Goal: Book appointment/travel/reservation

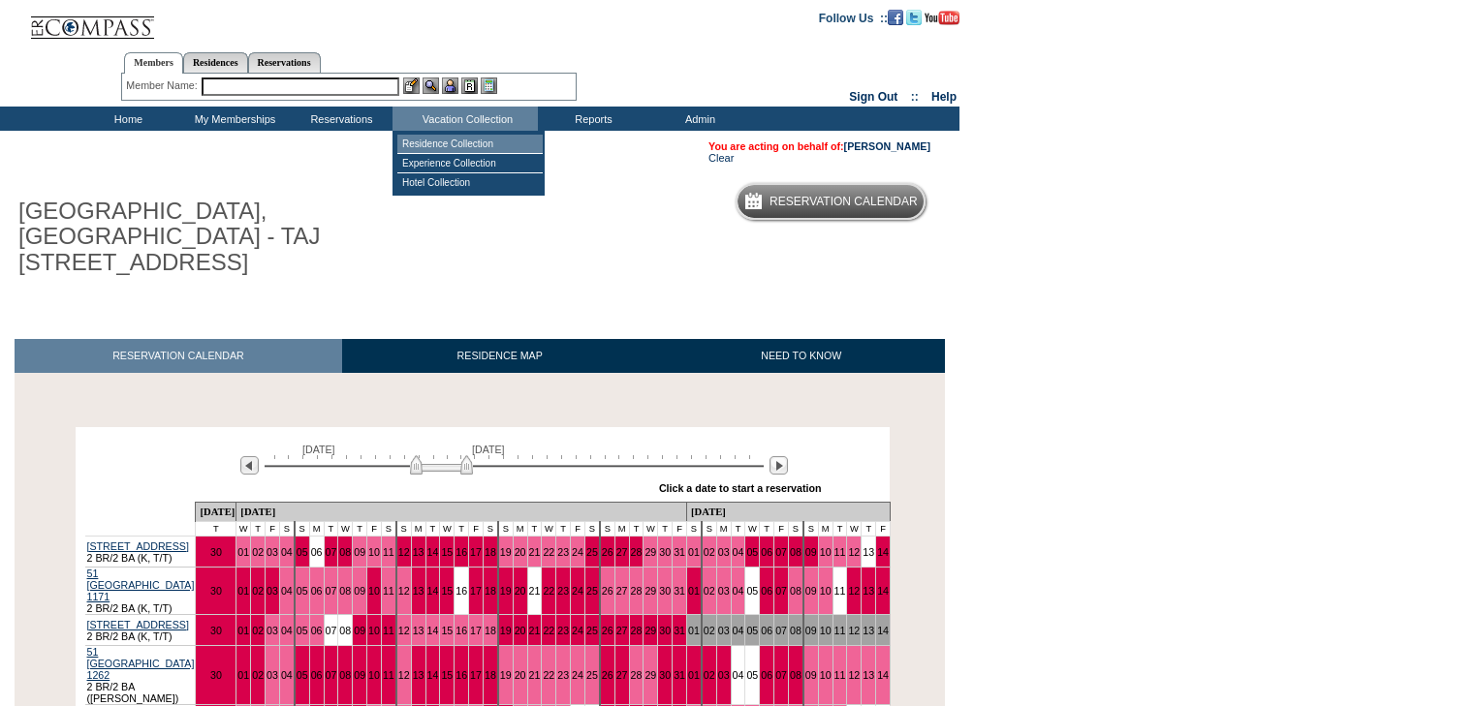
click at [426, 146] on td "Residence Collection" at bounding box center [469, 144] width 145 height 19
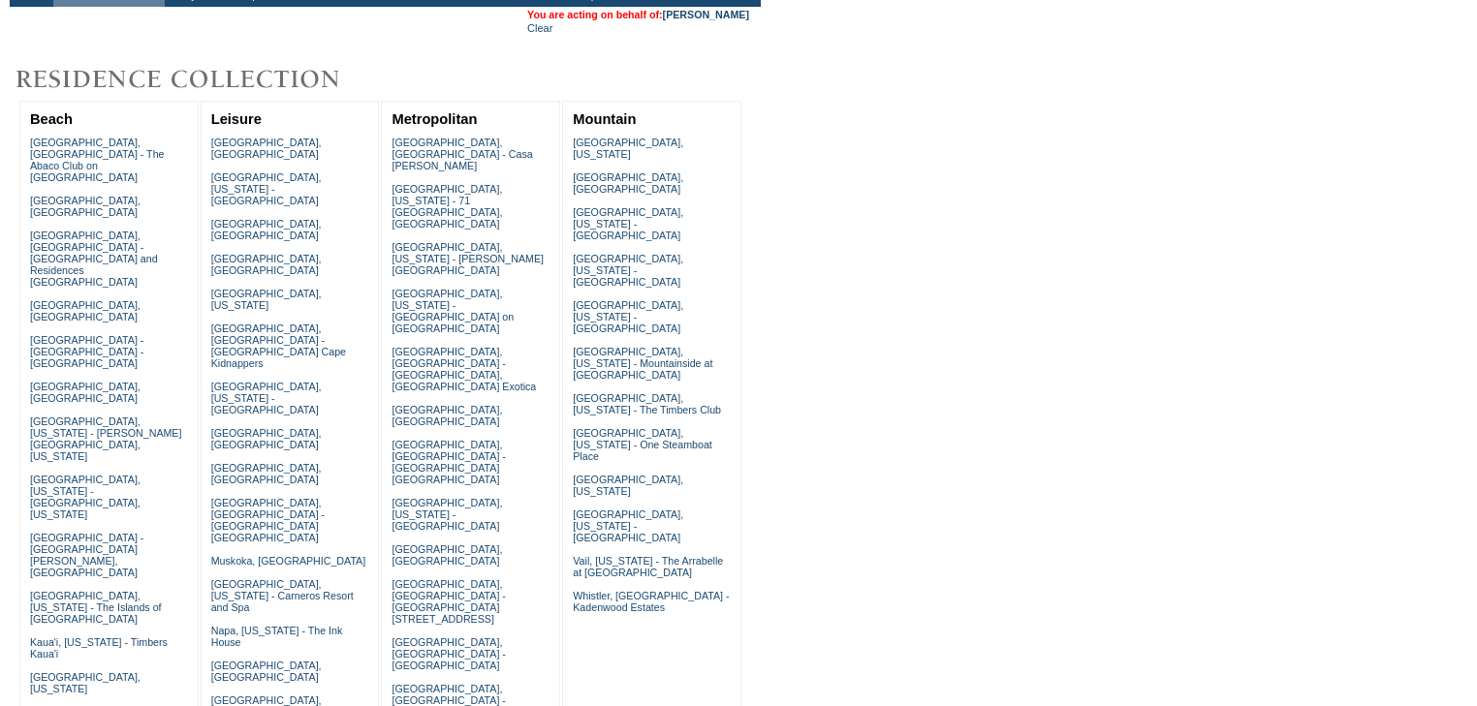
scroll to position [155, 0]
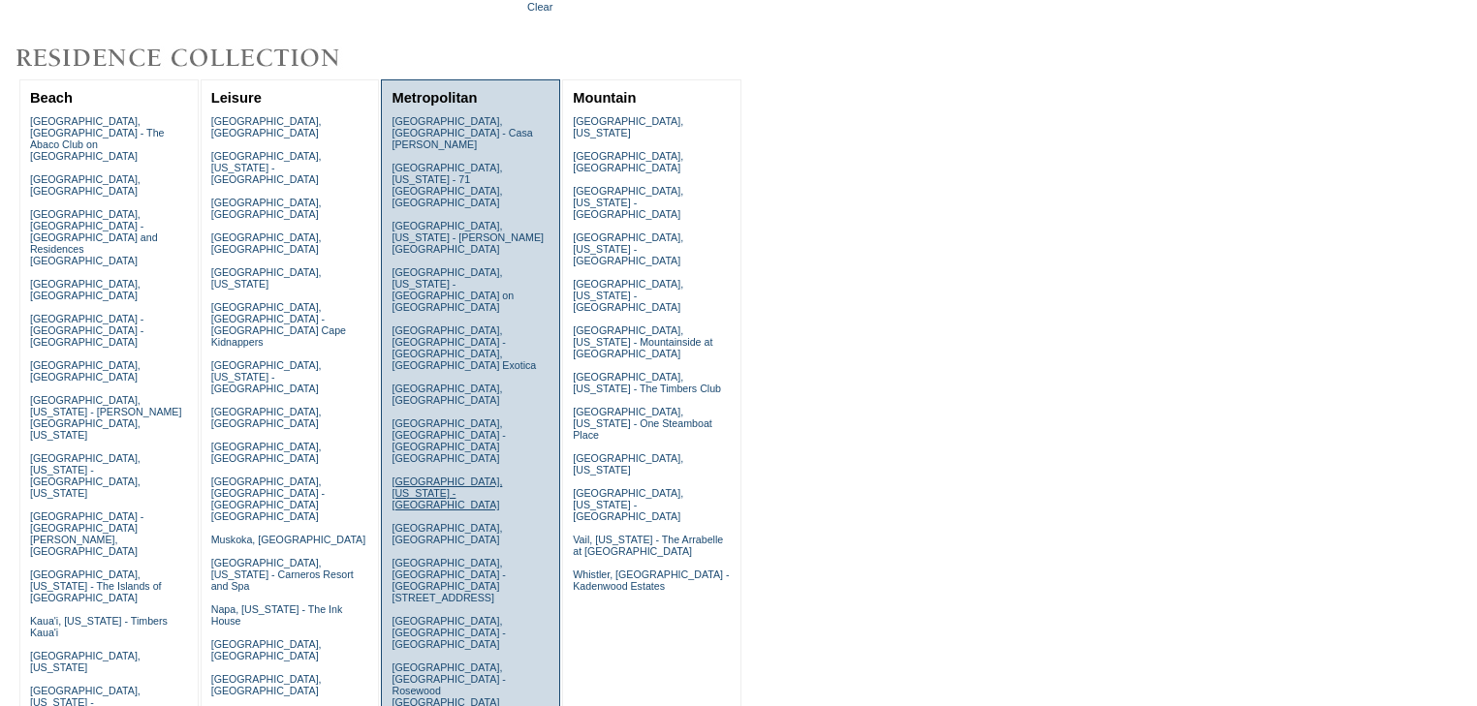
click at [420, 476] on link "Las Vegas, Nevada - Vdara Hotel & Spa" at bounding box center [447, 493] width 110 height 35
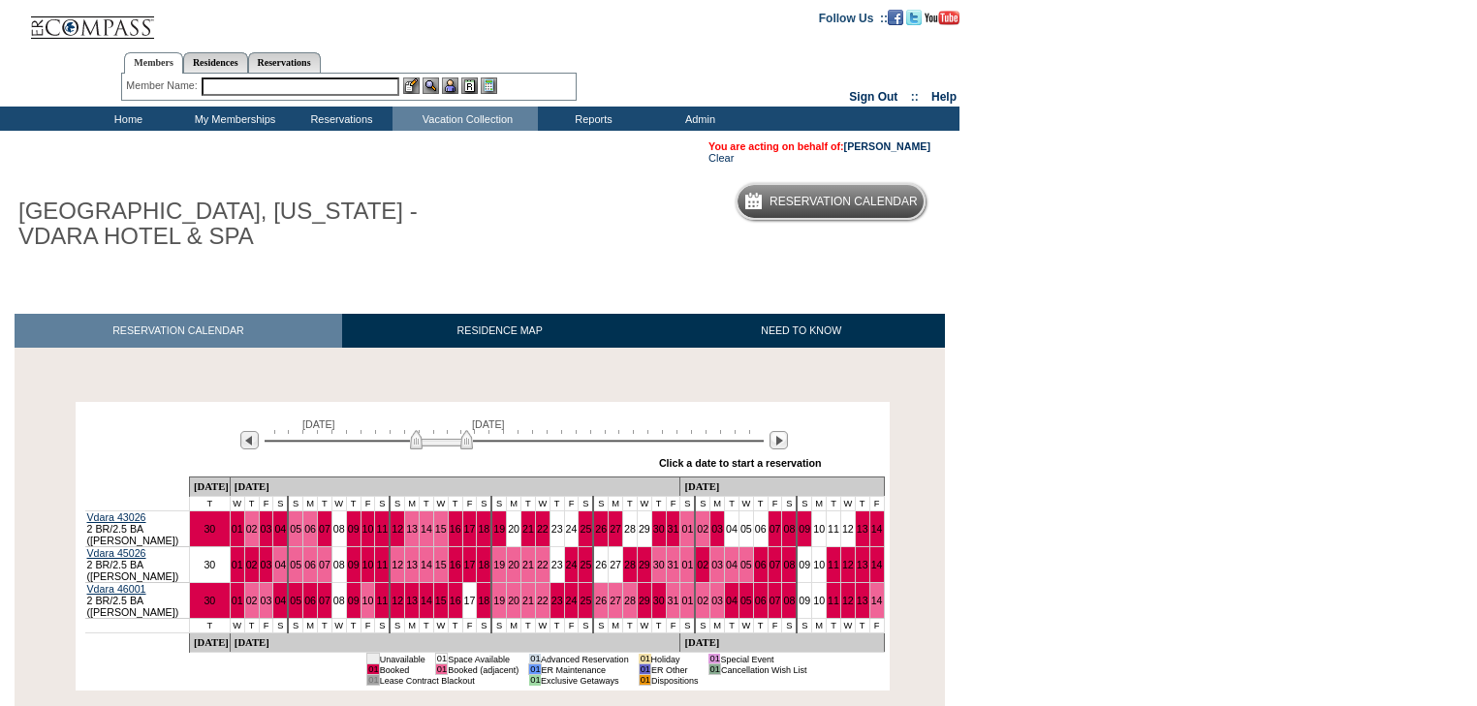
click at [271, 92] on input "text" at bounding box center [301, 87] width 198 height 18
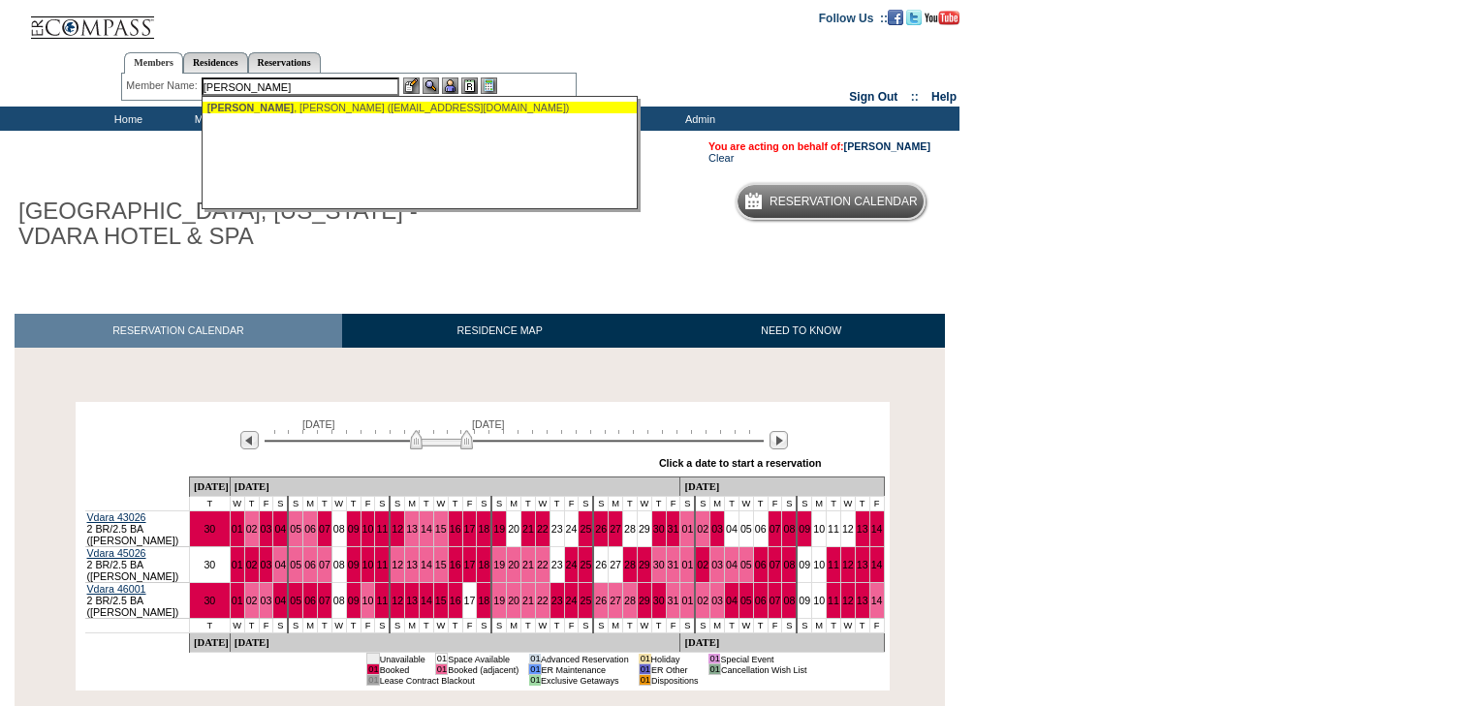
click at [274, 105] on div "[PERSON_NAME] ([EMAIL_ADDRESS][DOMAIN_NAME])" at bounding box center [420, 108] width 426 height 12
type input "[PERSON_NAME] ([EMAIL_ADDRESS][DOMAIN_NAME])"
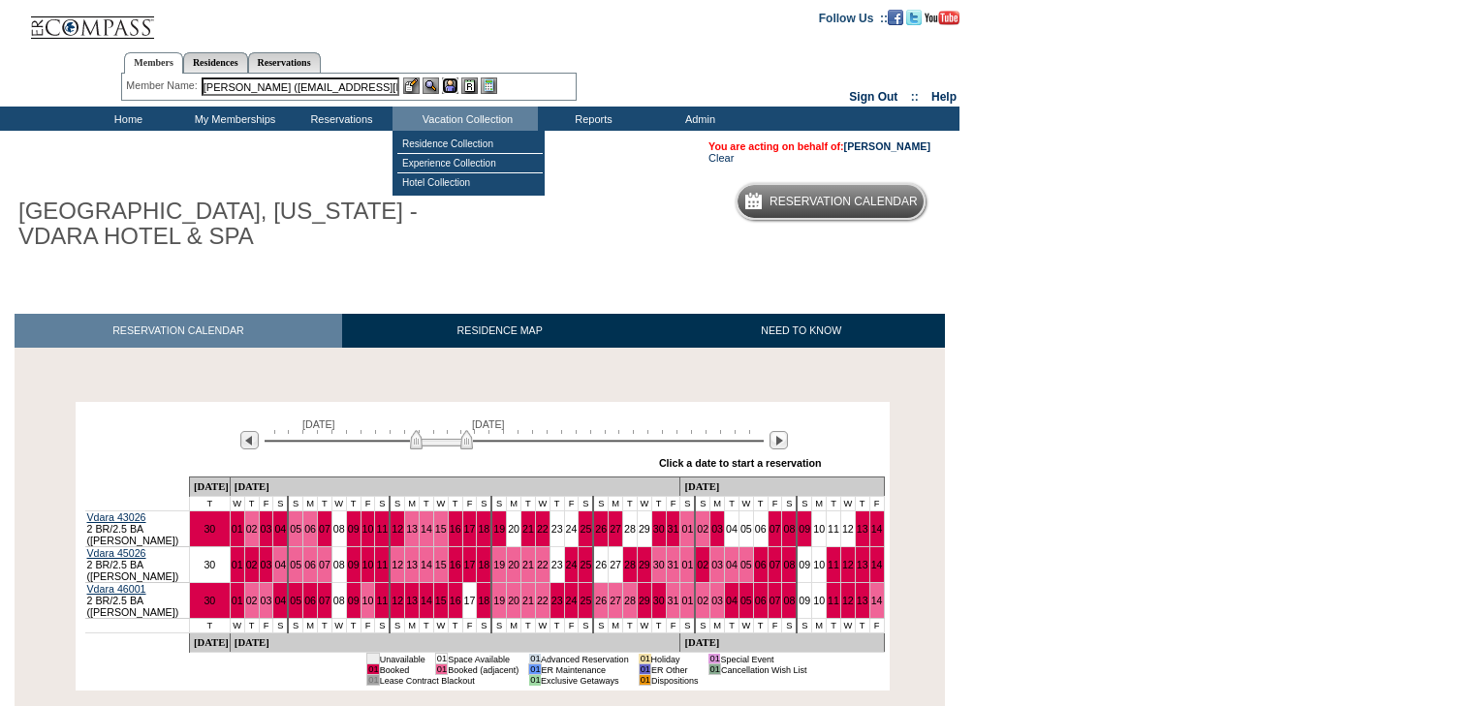
click at [447, 83] on img at bounding box center [450, 86] width 16 height 16
click at [873, 141] on link "Scott Primack" at bounding box center [887, 147] width 86 height 12
